Goal: Find specific page/section: Find specific page/section

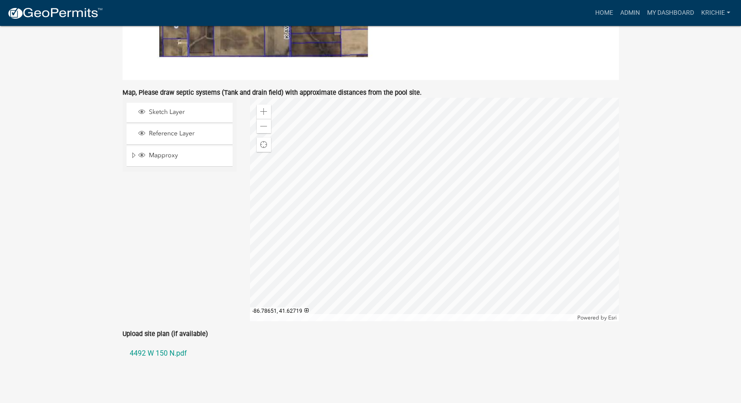
scroll to position [1333, 0]
click at [621, 15] on link "Admin" at bounding box center [629, 12] width 27 height 17
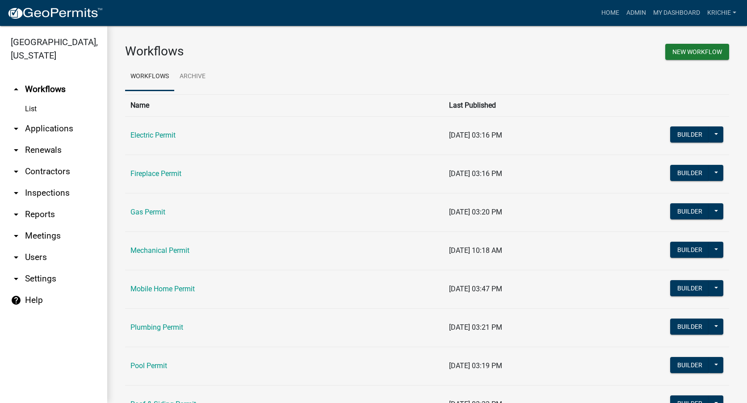
click at [42, 170] on link "arrow_drop_down Contractors" at bounding box center [53, 171] width 107 height 21
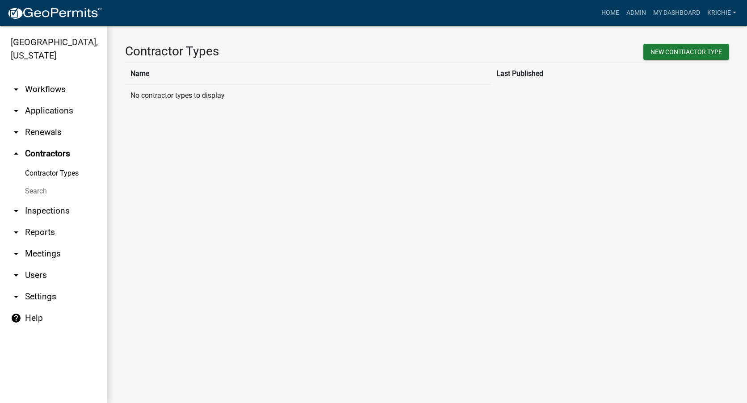
drag, startPoint x: 42, startPoint y: 188, endPoint x: 71, endPoint y: 177, distance: 31.1
click at [42, 188] on link "Search" at bounding box center [53, 191] width 107 height 18
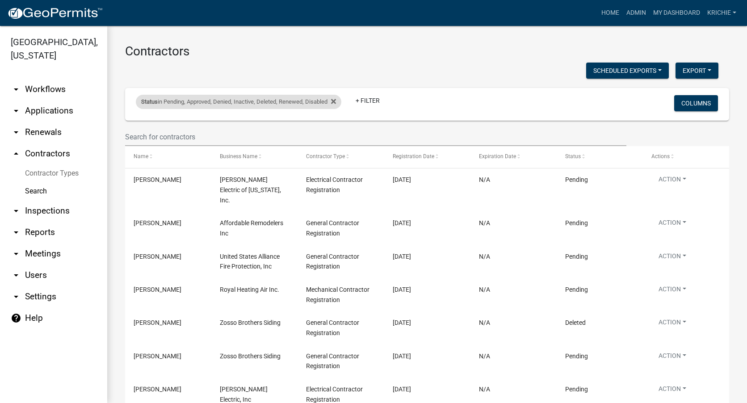
click at [339, 100] on div "Status in Pending, Approved, Denied, Inactive, Deleted, Renewed, Disabled" at bounding box center [239, 102] width 206 height 14
select select "1: '0'"
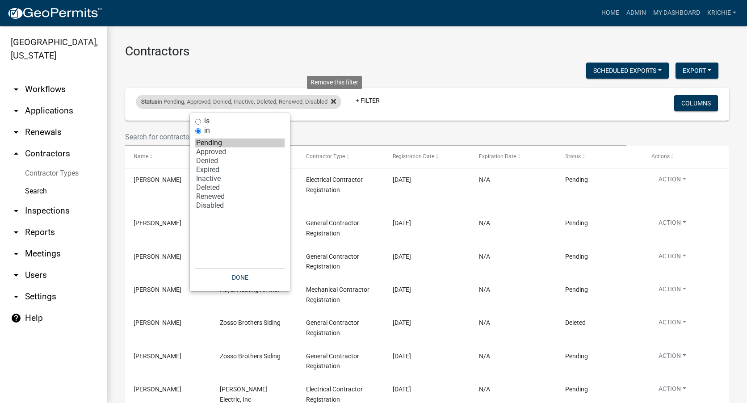
click at [336, 105] on icon at bounding box center [333, 101] width 5 height 7
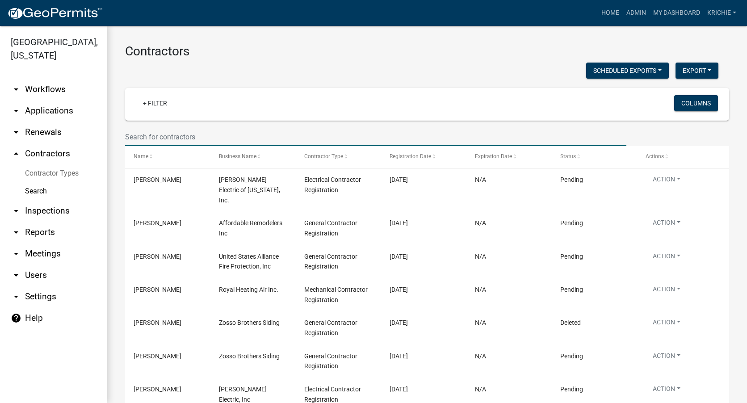
click at [170, 137] on input "text" at bounding box center [376, 137] width 502 height 18
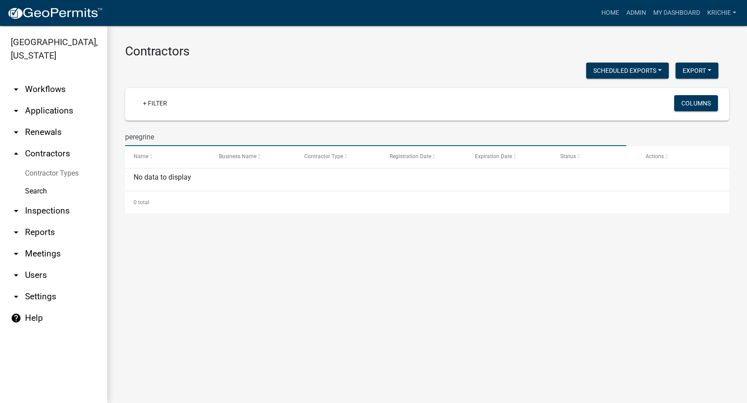
type input "peregrine"
